Goal: Transaction & Acquisition: Purchase product/service

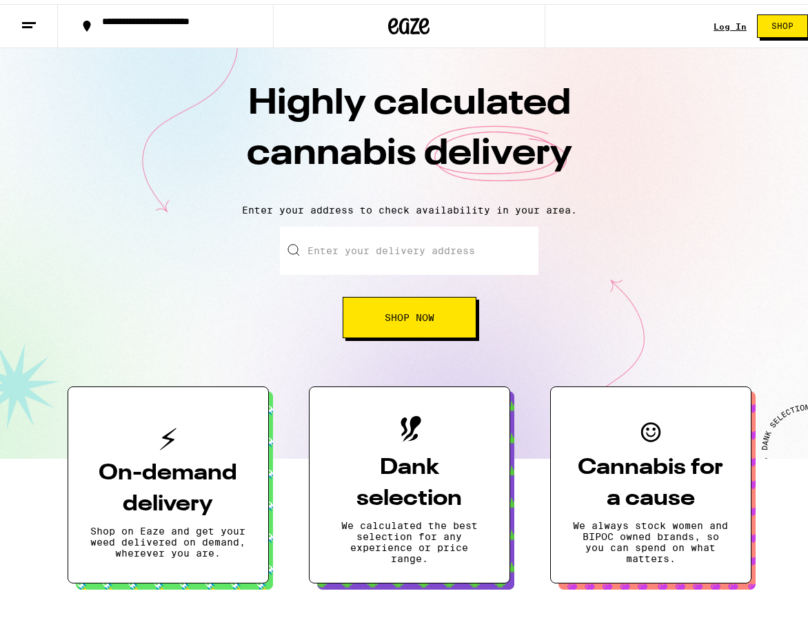
click at [420, 255] on input "Enter your delivery address" at bounding box center [409, 247] width 258 height 48
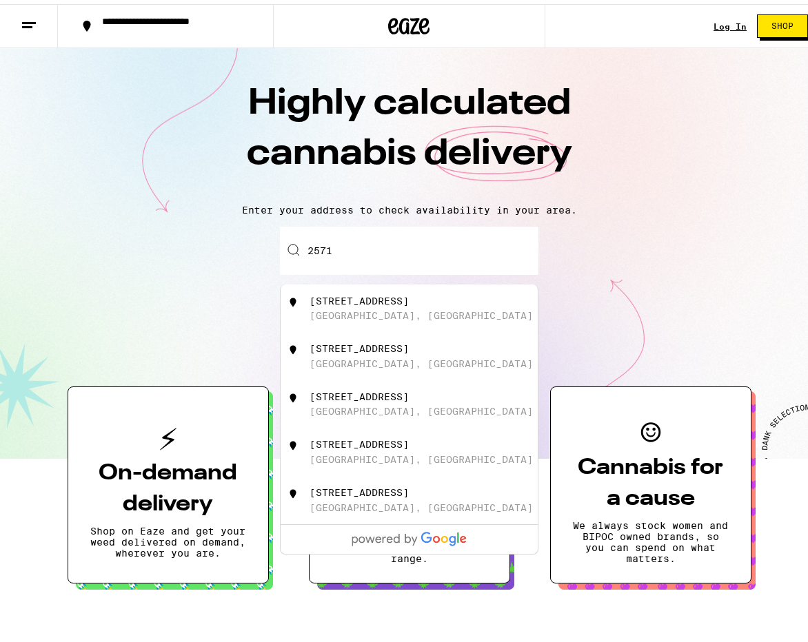
click at [388, 296] on div "[STREET_ADDRESS]" at bounding box center [358, 296] width 99 height 11
type input "[STREET_ADDRESS]"
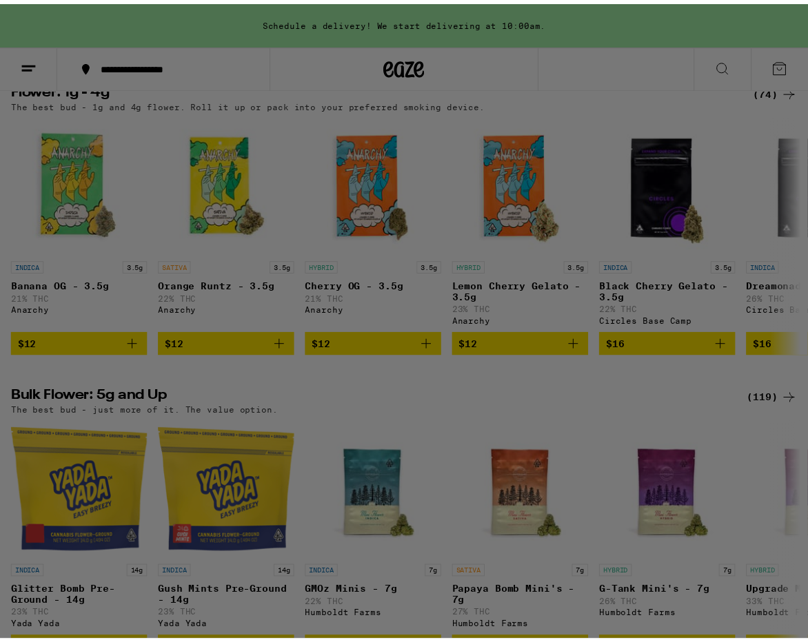
scroll to position [0, 13343]
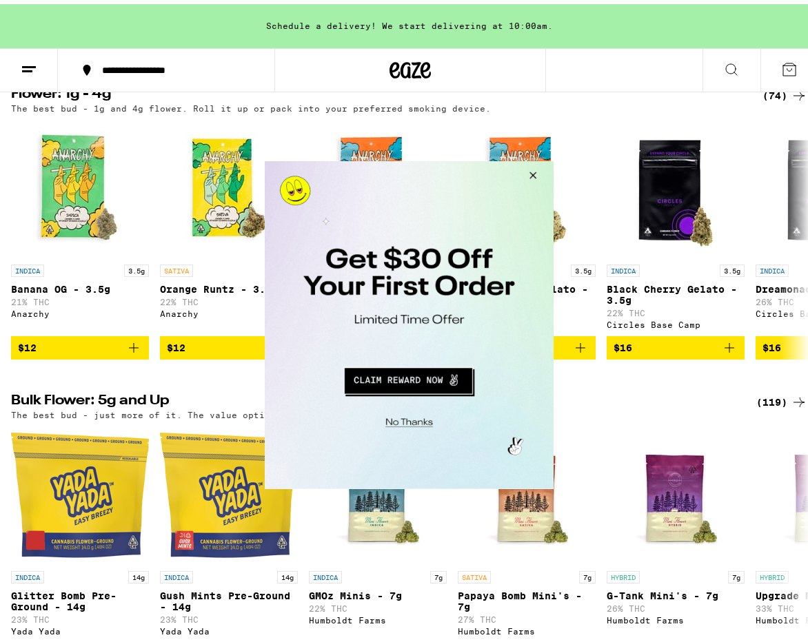
click at [413, 423] on button "Close Modal" at bounding box center [407, 419] width 280 height 21
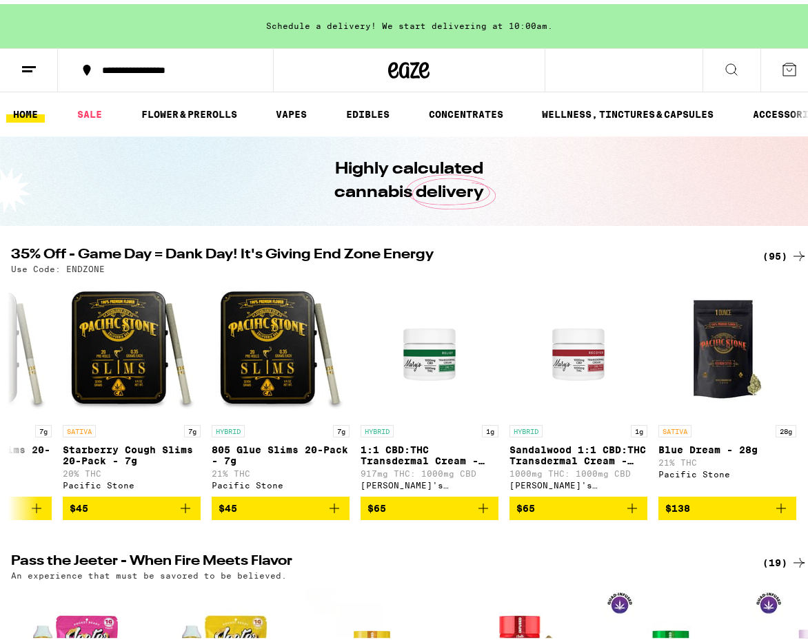
scroll to position [0, 0]
